Goal: Task Accomplishment & Management: Use online tool/utility

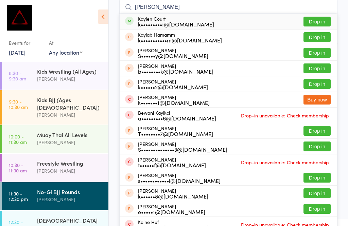
type input "[PERSON_NAME]"
click at [321, 19] on button "Drop in" at bounding box center [316, 22] width 27 height 10
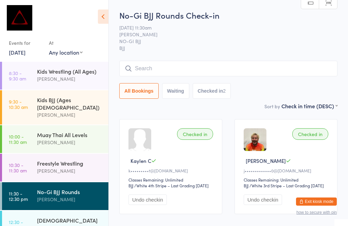
click at [145, 70] on input "search" at bounding box center [228, 69] width 218 height 16
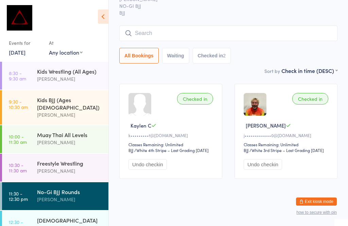
scroll to position [61, 0]
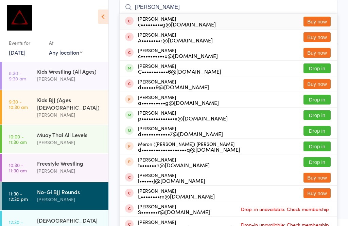
type input "[PERSON_NAME]"
click at [174, 66] on div "[PERSON_NAME] C•••••••••••6@[DOMAIN_NAME]" at bounding box center [179, 68] width 83 height 11
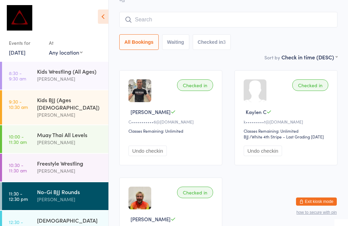
scroll to position [7, 0]
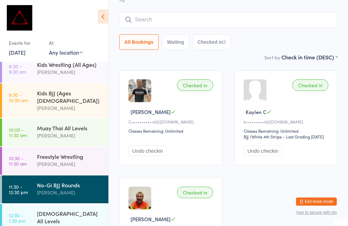
click at [51, 181] on div "No-Gi BJJ Rounds" at bounding box center [70, 184] width 66 height 7
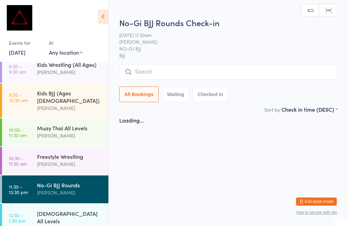
scroll to position [0, 0]
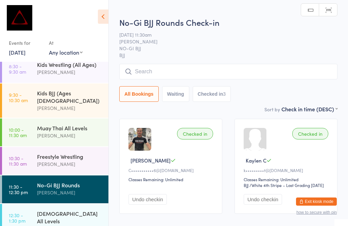
click at [54, 181] on div "No-Gi BJJ Rounds" at bounding box center [70, 184] width 66 height 7
click at [157, 71] on input "search" at bounding box center [228, 72] width 218 height 16
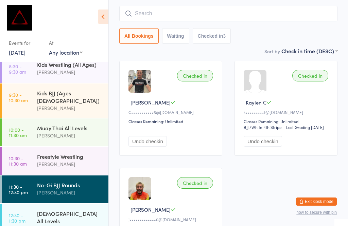
scroll to position [65, 0]
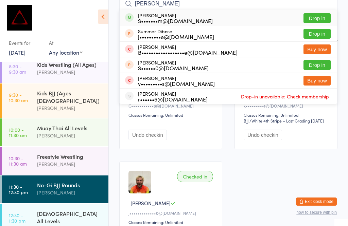
type input "[PERSON_NAME]"
click at [315, 13] on button "Drop in" at bounding box center [316, 18] width 27 height 10
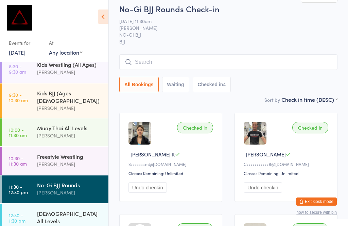
click at [169, 56] on input "search" at bounding box center [228, 62] width 218 height 16
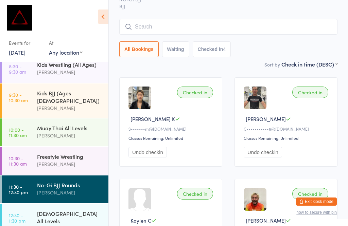
scroll to position [61, 0]
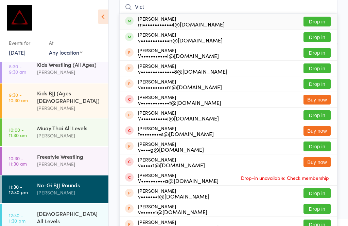
type input "Vict"
click at [317, 15] on div "[PERSON_NAME] Le m••••••••••••4@[DOMAIN_NAME] Drop in" at bounding box center [228, 22] width 217 height 16
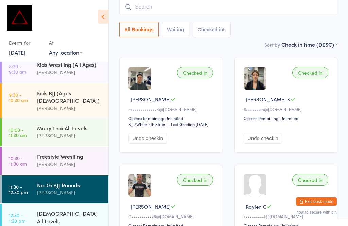
click at [32, 151] on link "10:30 - 11:30 am Freestyle Wrestling [PERSON_NAME]" at bounding box center [55, 161] width 106 height 28
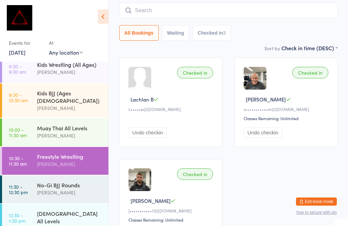
scroll to position [0, 0]
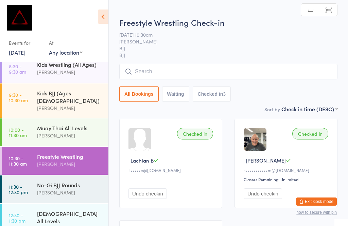
click at [203, 70] on input "search" at bounding box center [228, 72] width 218 height 16
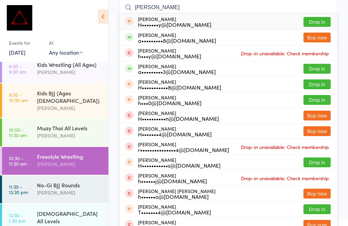
scroll to position [0, 0]
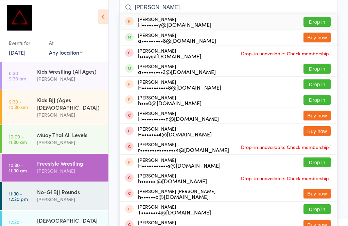
type input "[PERSON_NAME]"
click at [324, 63] on div "[PERSON_NAME] a•••••••••3@[DOMAIN_NAME] Drop in" at bounding box center [228, 68] width 217 height 15
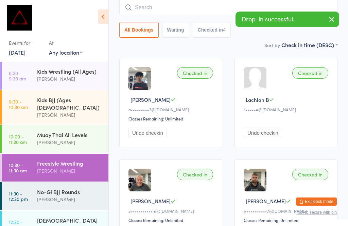
click at [186, 1] on input "search" at bounding box center [228, 8] width 218 height 16
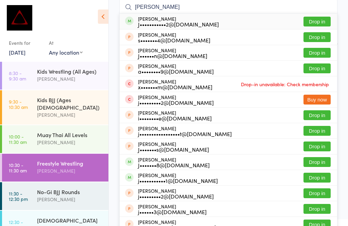
type input "[PERSON_NAME]"
click at [320, 19] on button "Drop in" at bounding box center [316, 22] width 27 height 10
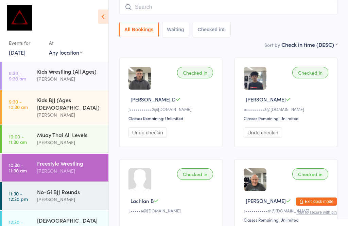
click at [144, 14] on input "search" at bounding box center [228, 7] width 218 height 16
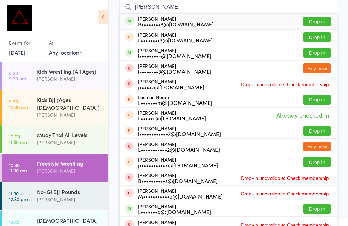
type input "[PERSON_NAME]"
click at [313, 21] on button "Drop in" at bounding box center [316, 22] width 27 height 10
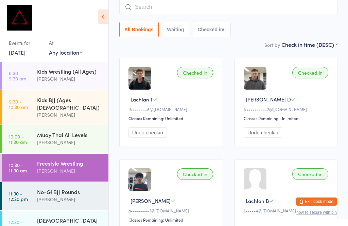
click at [43, 188] on div "No-Gi BJJ Rounds" at bounding box center [70, 191] width 66 height 7
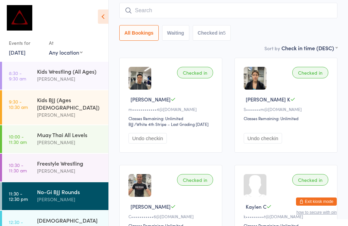
scroll to position [0, 0]
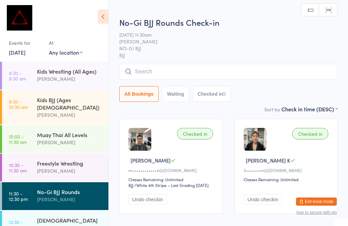
click at [164, 67] on input "search" at bounding box center [228, 72] width 218 height 16
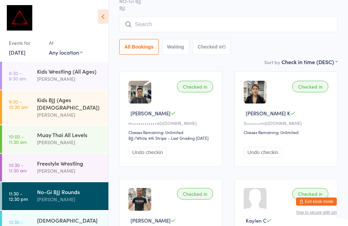
scroll to position [65, 0]
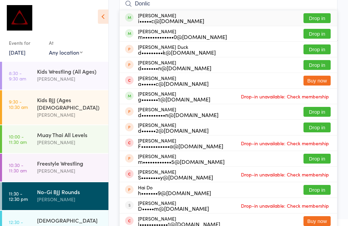
type input "Donlic"
click at [312, 35] on button "Drop in" at bounding box center [316, 34] width 27 height 10
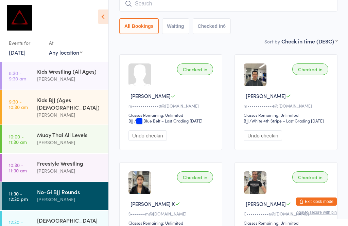
click at [43, 154] on div "Freestyle Wrestling [PERSON_NAME]" at bounding box center [72, 167] width 71 height 27
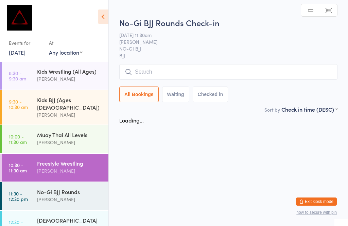
scroll to position [0, 0]
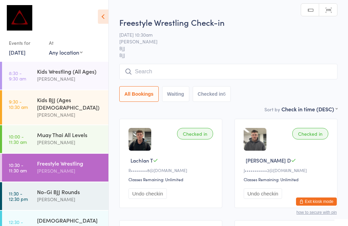
click at [166, 71] on input "search" at bounding box center [228, 72] width 218 height 16
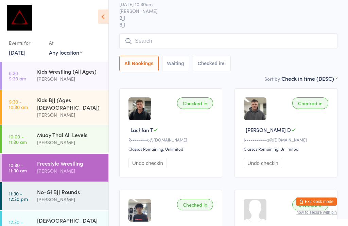
scroll to position [65, 0]
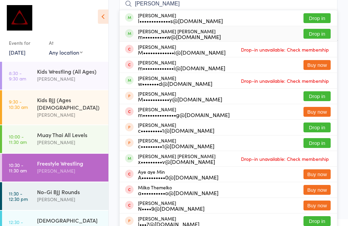
type input "[PERSON_NAME]"
click at [312, 35] on button "Drop in" at bounding box center [316, 34] width 27 height 10
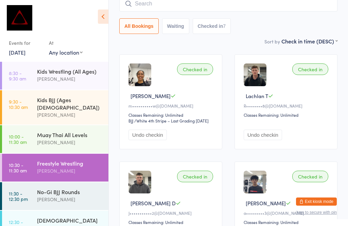
click at [271, 6] on input "search" at bounding box center [228, 4] width 218 height 16
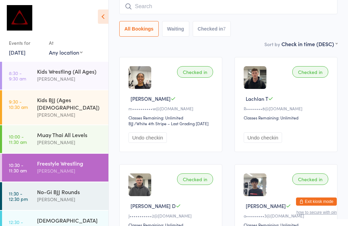
scroll to position [61, 0]
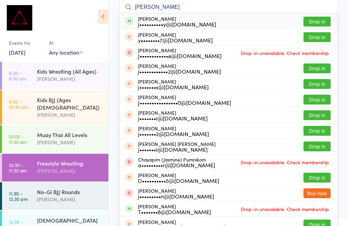
type input "[PERSON_NAME]"
click at [181, 19] on div "[PERSON_NAME] Le j••••••••••y@[DOMAIN_NAME]" at bounding box center [177, 21] width 78 height 11
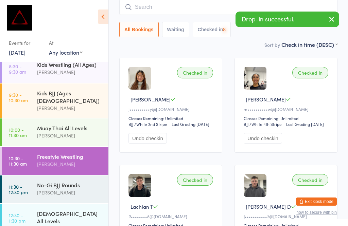
scroll to position [5, 0]
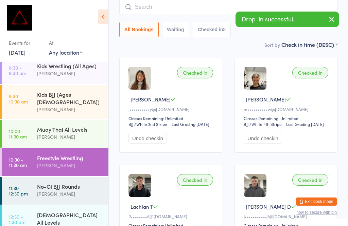
click at [78, 190] on div "[PERSON_NAME]" at bounding box center [70, 194] width 66 height 8
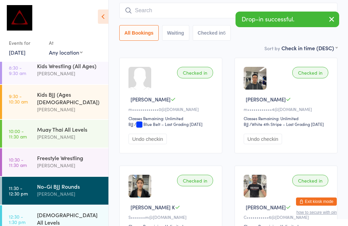
scroll to position [0, 0]
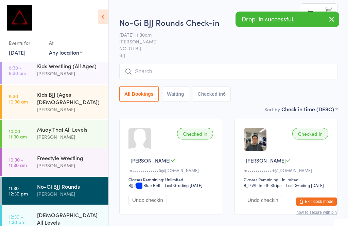
click at [199, 76] on input "search" at bounding box center [228, 72] width 218 height 16
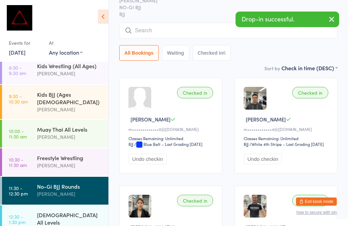
scroll to position [65, 0]
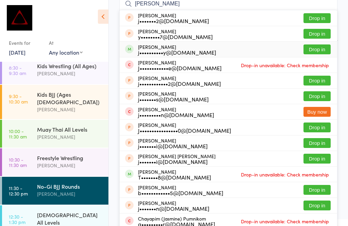
type input "[PERSON_NAME]"
click at [243, 48] on div "[PERSON_NAME] Le j••••••••••y@[DOMAIN_NAME] Drop in" at bounding box center [228, 49] width 217 height 15
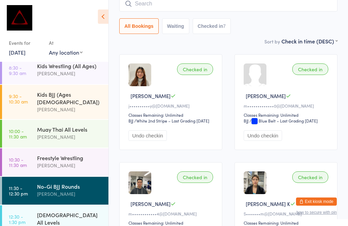
click at [251, 4] on input "search" at bounding box center [228, 4] width 218 height 16
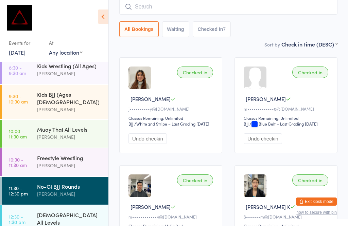
scroll to position [61, 0]
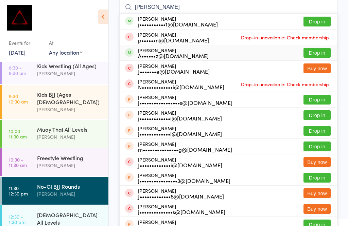
type input "[PERSON_NAME]"
click at [322, 53] on button "Drop in" at bounding box center [316, 53] width 27 height 10
